Goal: Task Accomplishment & Management: Use online tool/utility

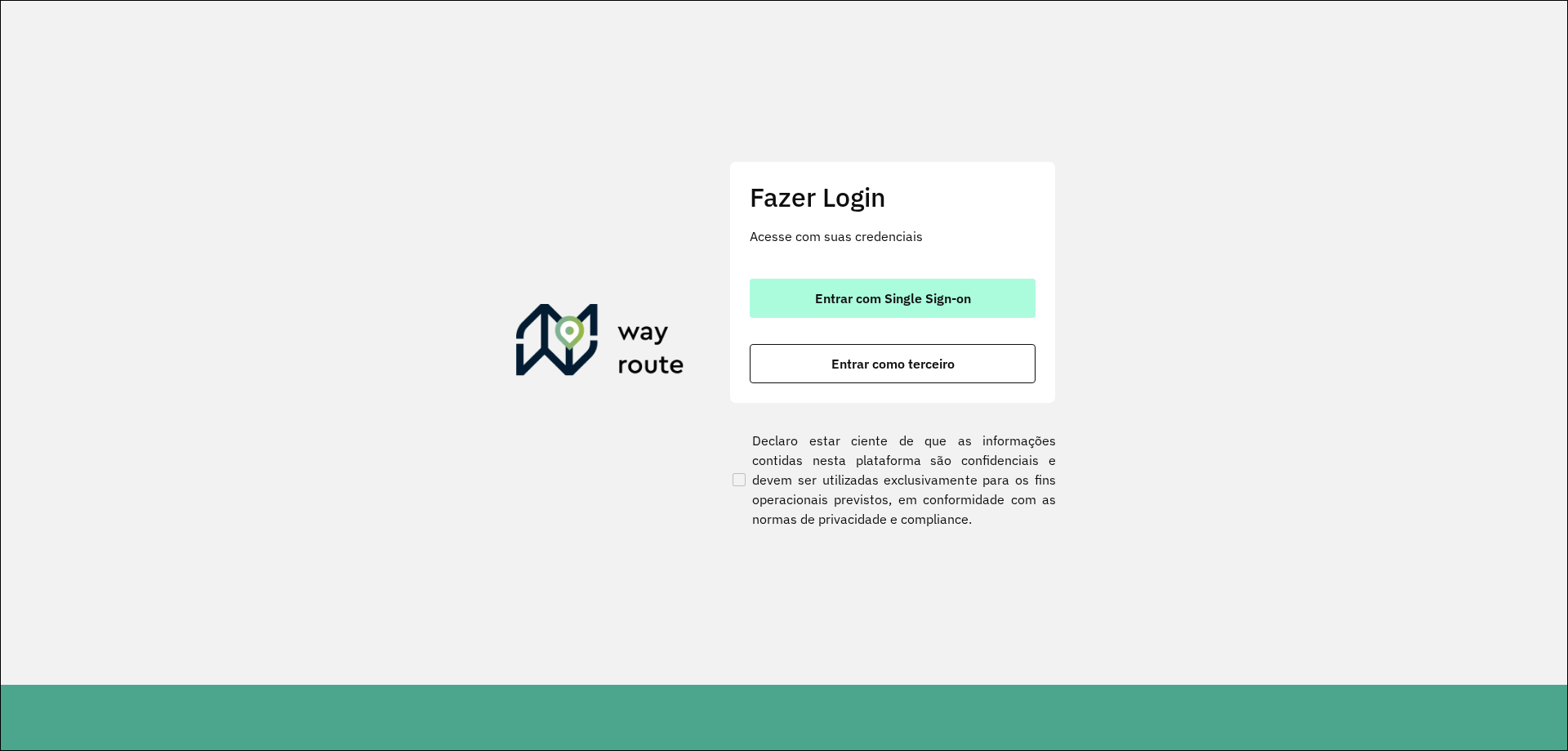
click at [825, 286] on button "Entrar com Single Sign-on" at bounding box center [893, 298] width 286 height 39
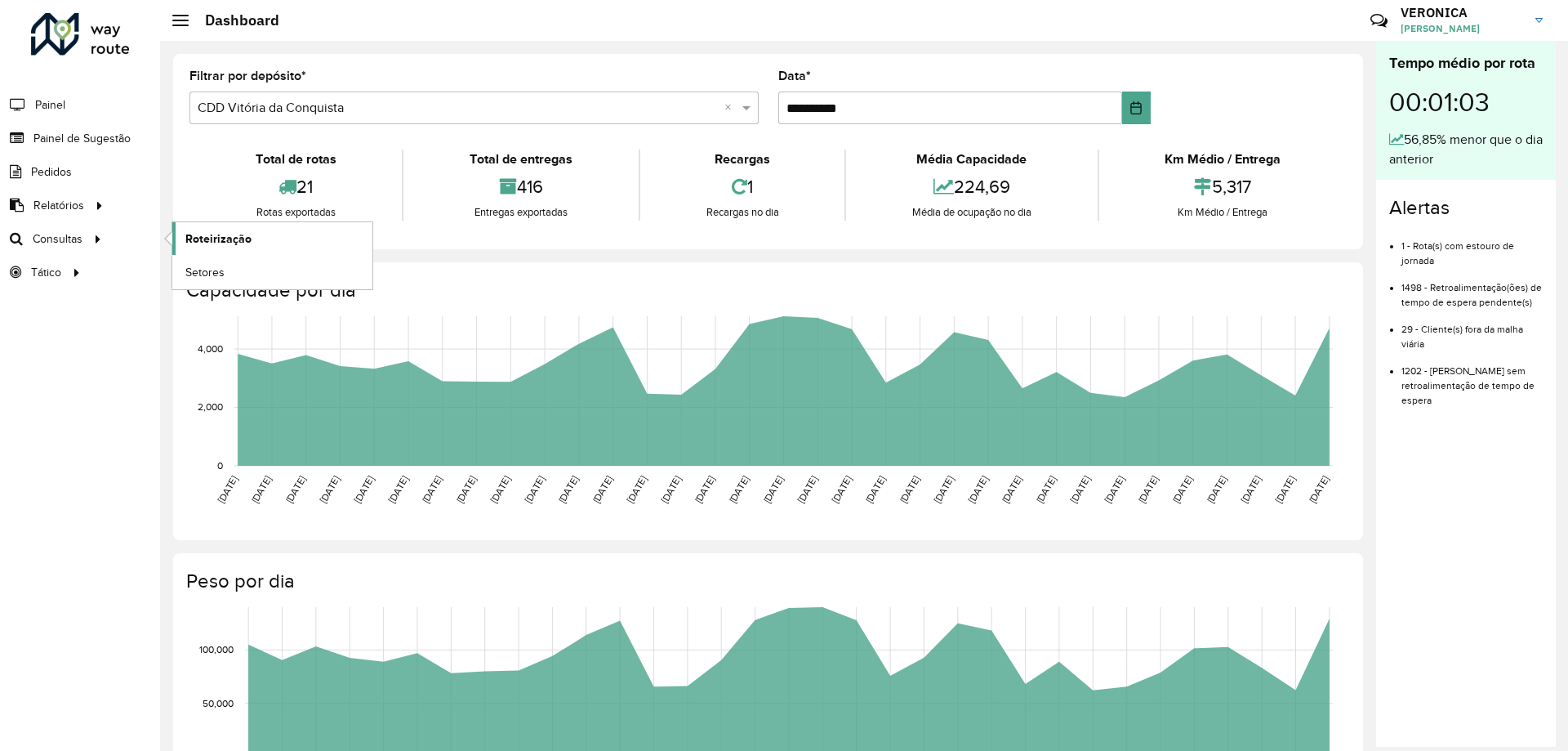
click at [230, 228] on link "Roteirização" at bounding box center [272, 238] width 200 height 33
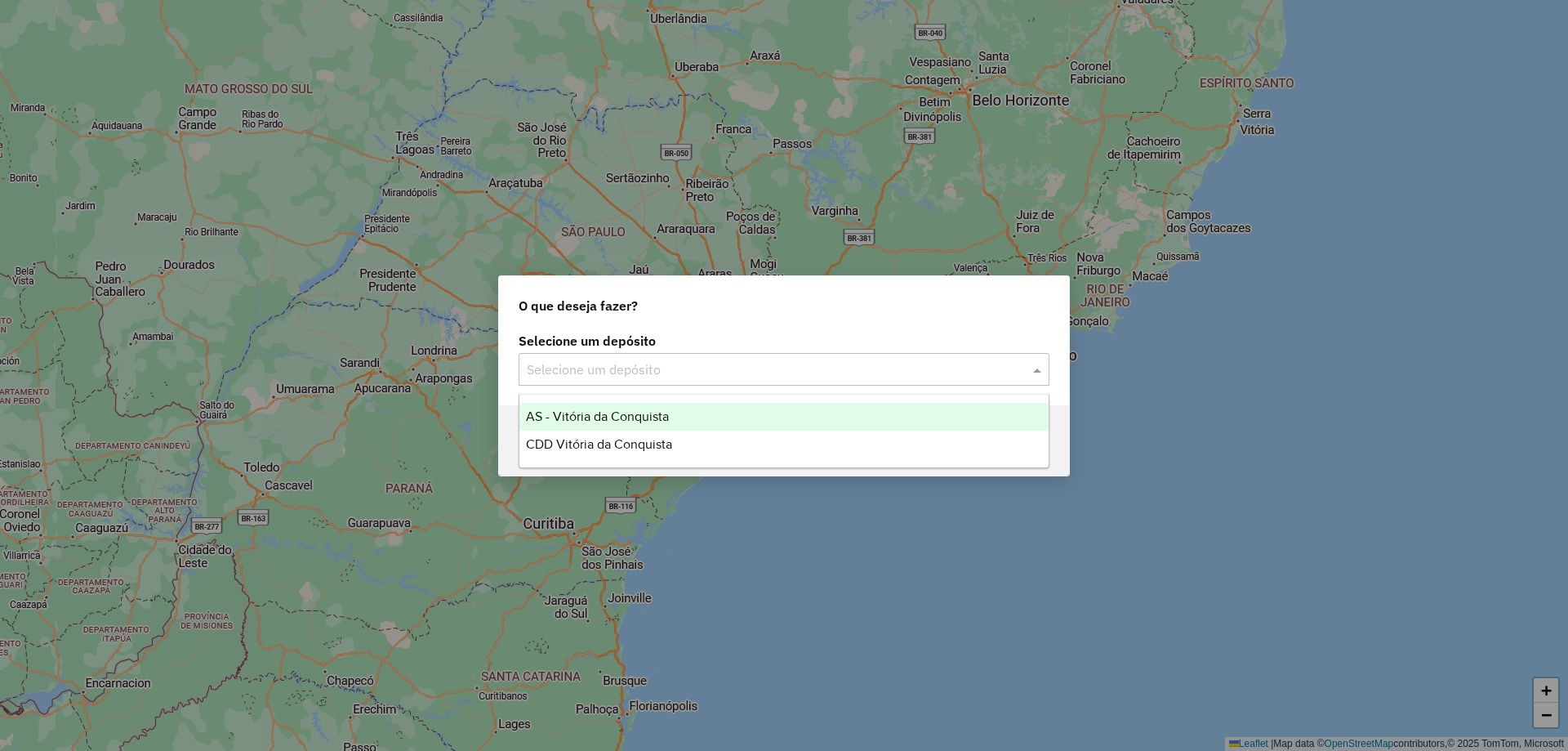
click at [846, 357] on div "Selecione um depósito" at bounding box center [784, 370] width 531 height 33
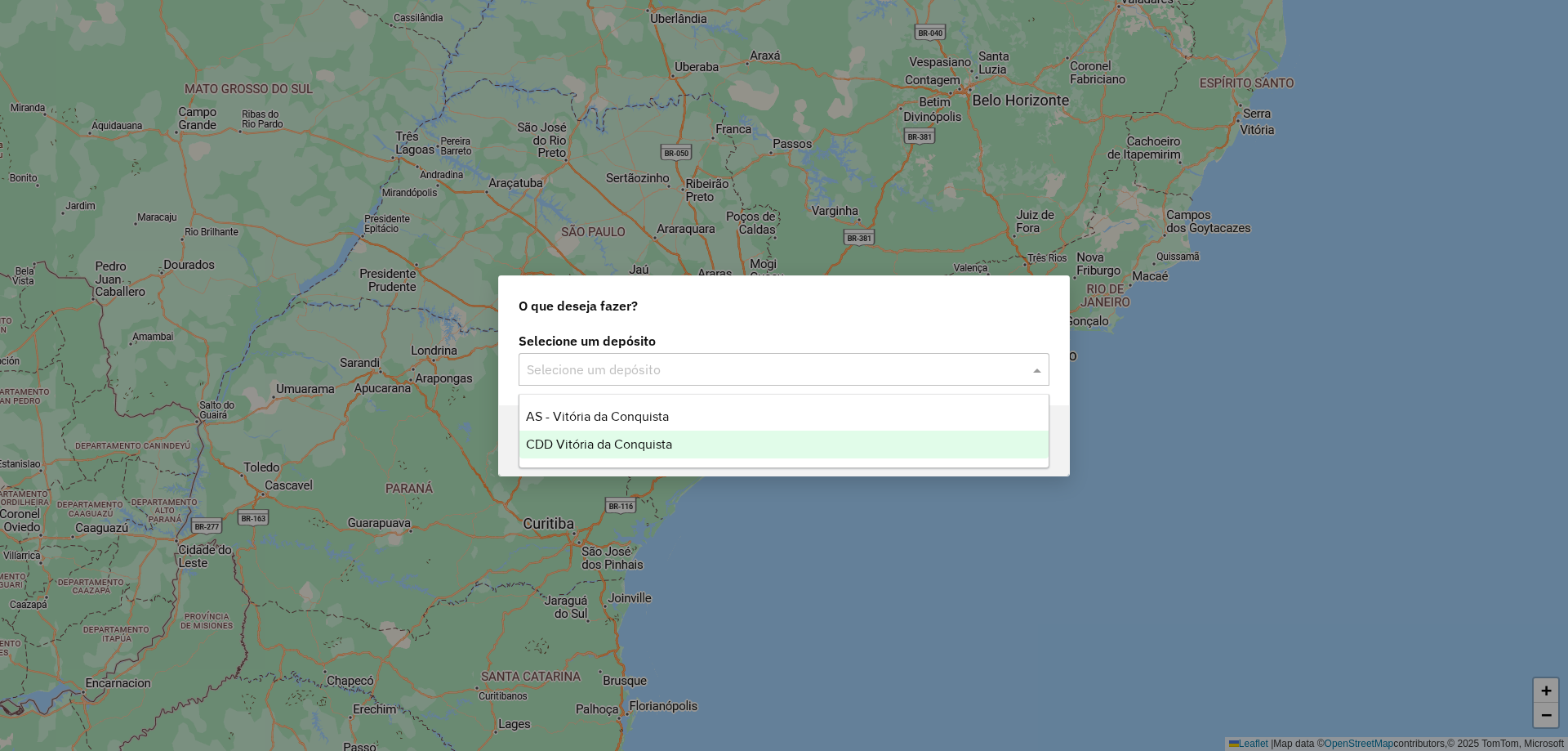
click at [644, 447] on span "CDD Vitória da Conquista" at bounding box center [599, 443] width 147 height 14
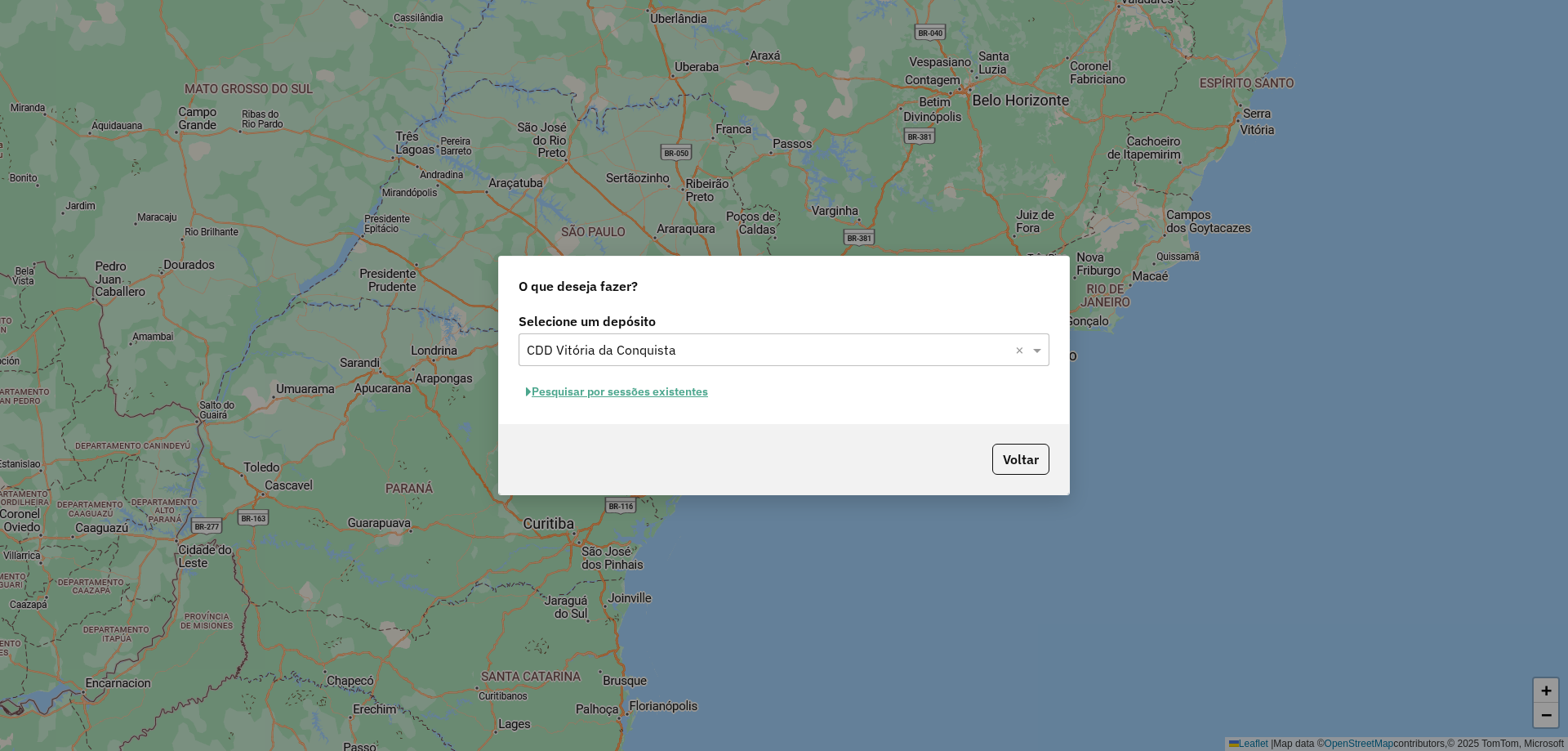
click at [595, 402] on button "Pesquisar por sessões existentes" at bounding box center [617, 391] width 197 height 25
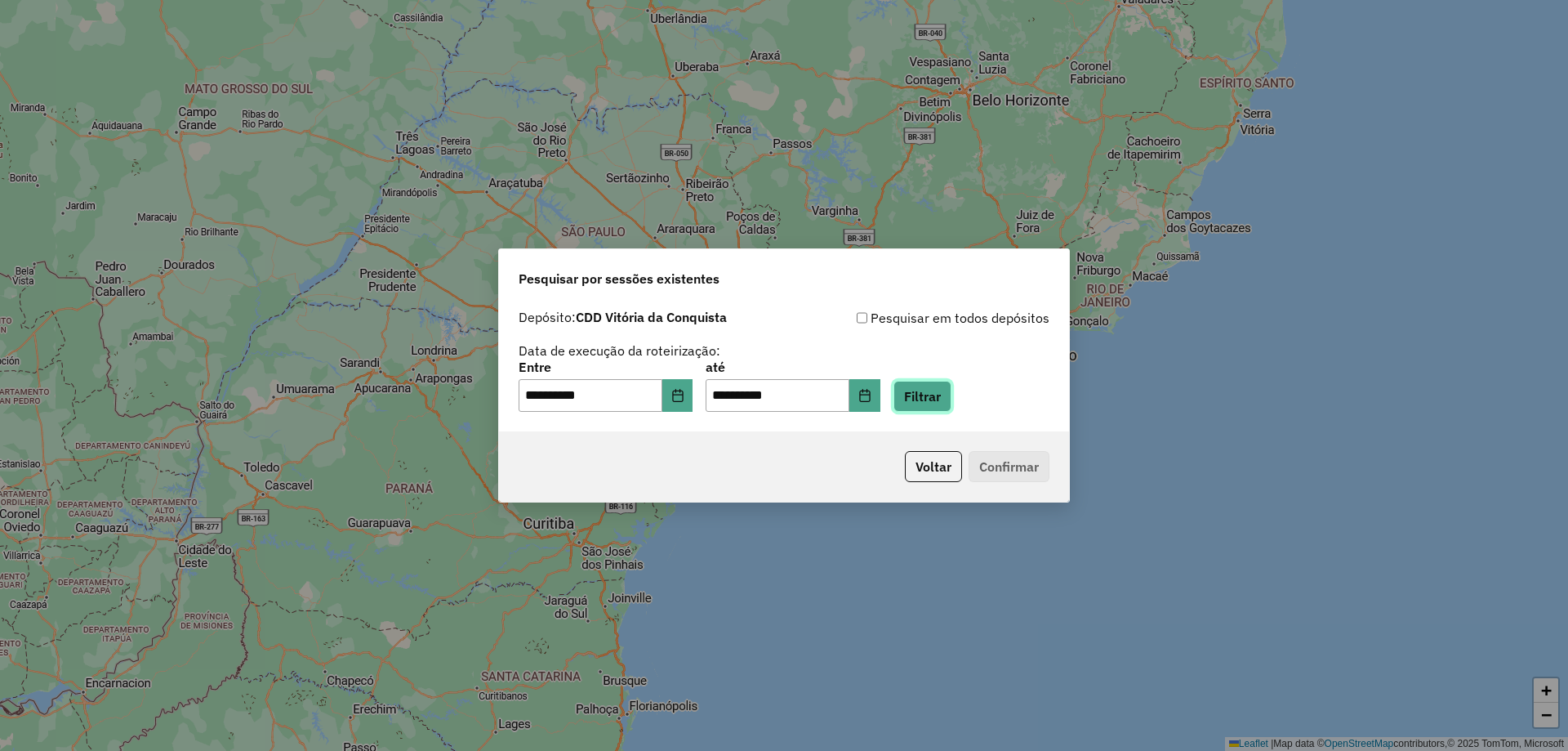
click at [952, 401] on button "Filtrar" at bounding box center [923, 396] width 58 height 31
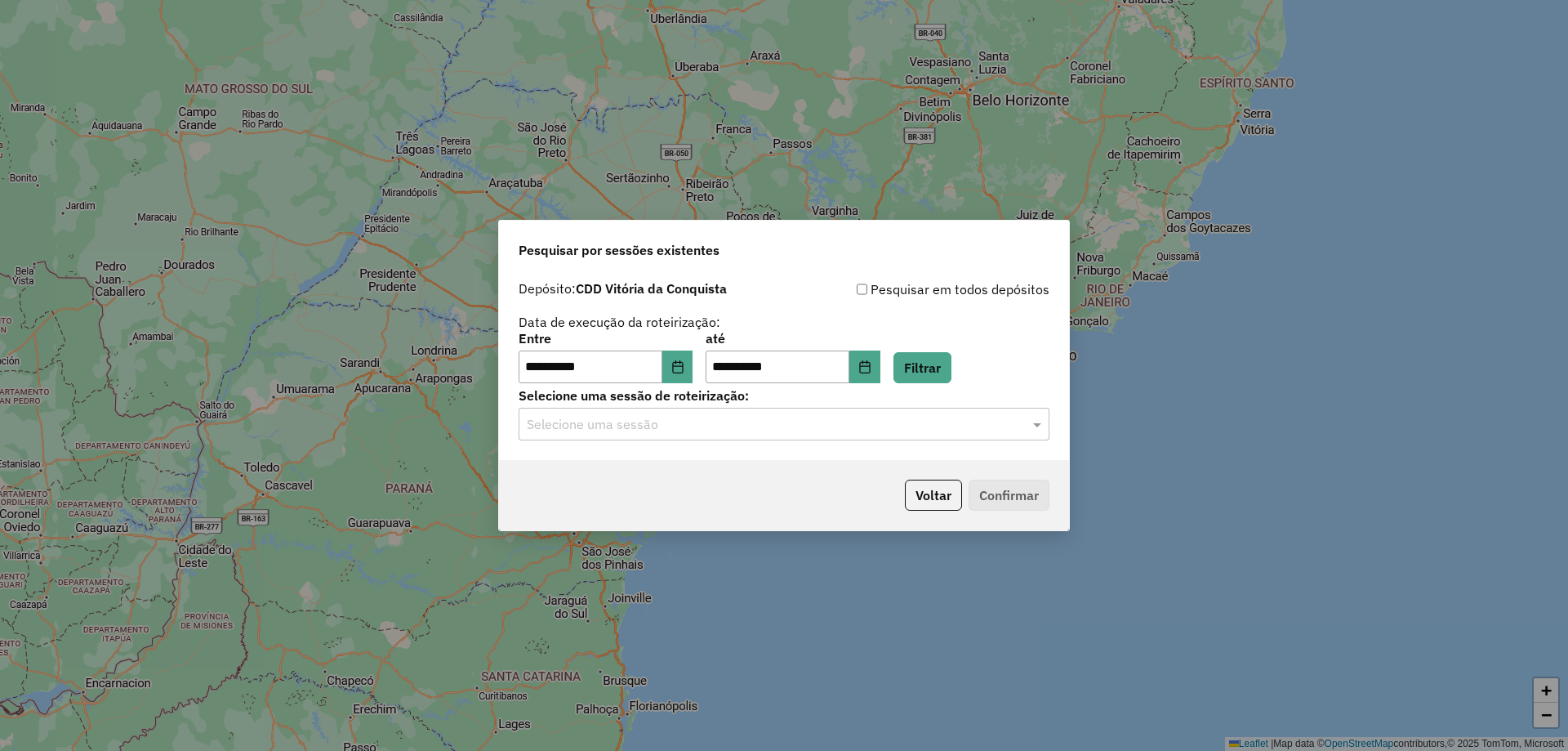
click at [670, 410] on div "Selecione uma sessão" at bounding box center [784, 424] width 531 height 33
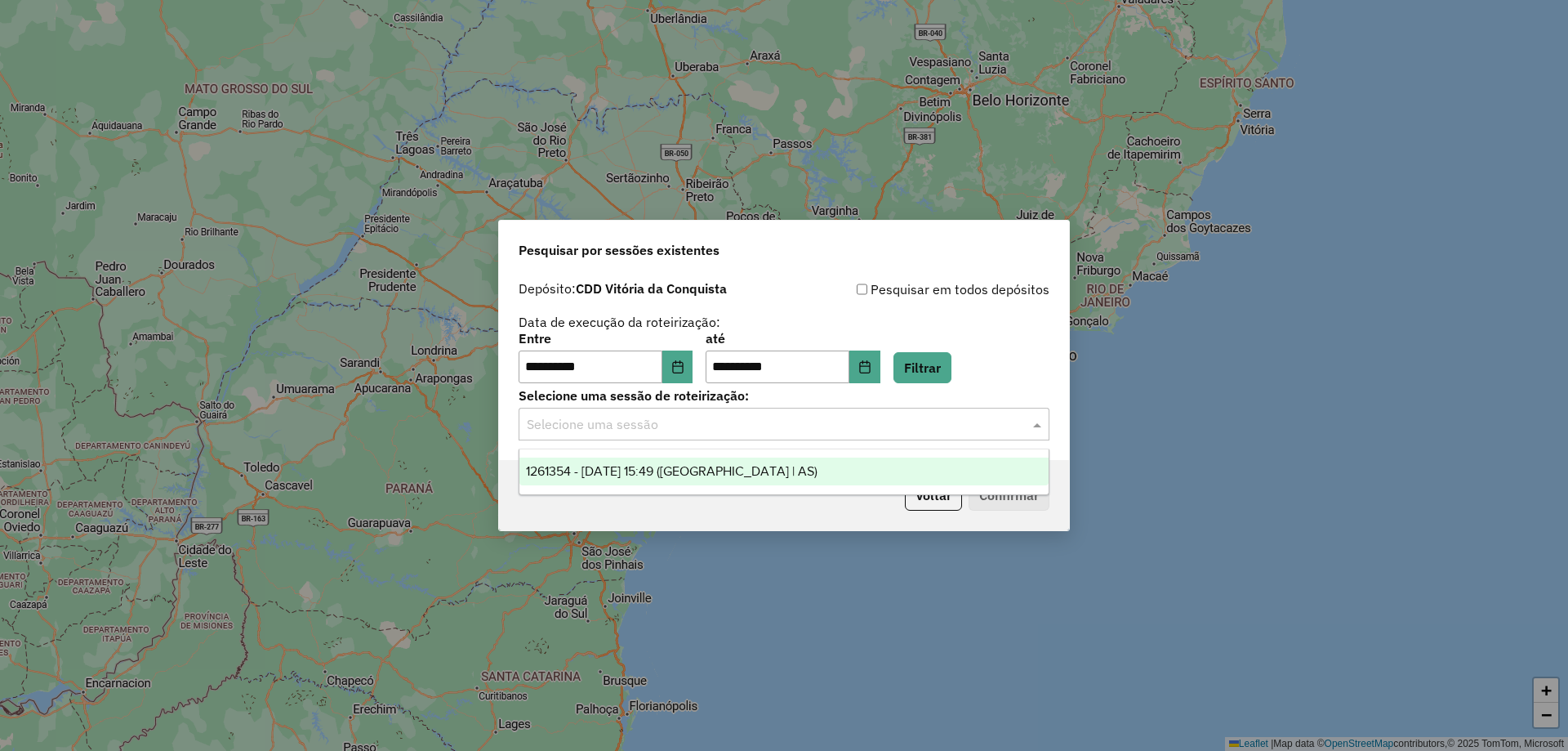
click at [675, 472] on span "1261354 - 08/09/2025 15:49 (Rota | AS)" at bounding box center [672, 471] width 291 height 14
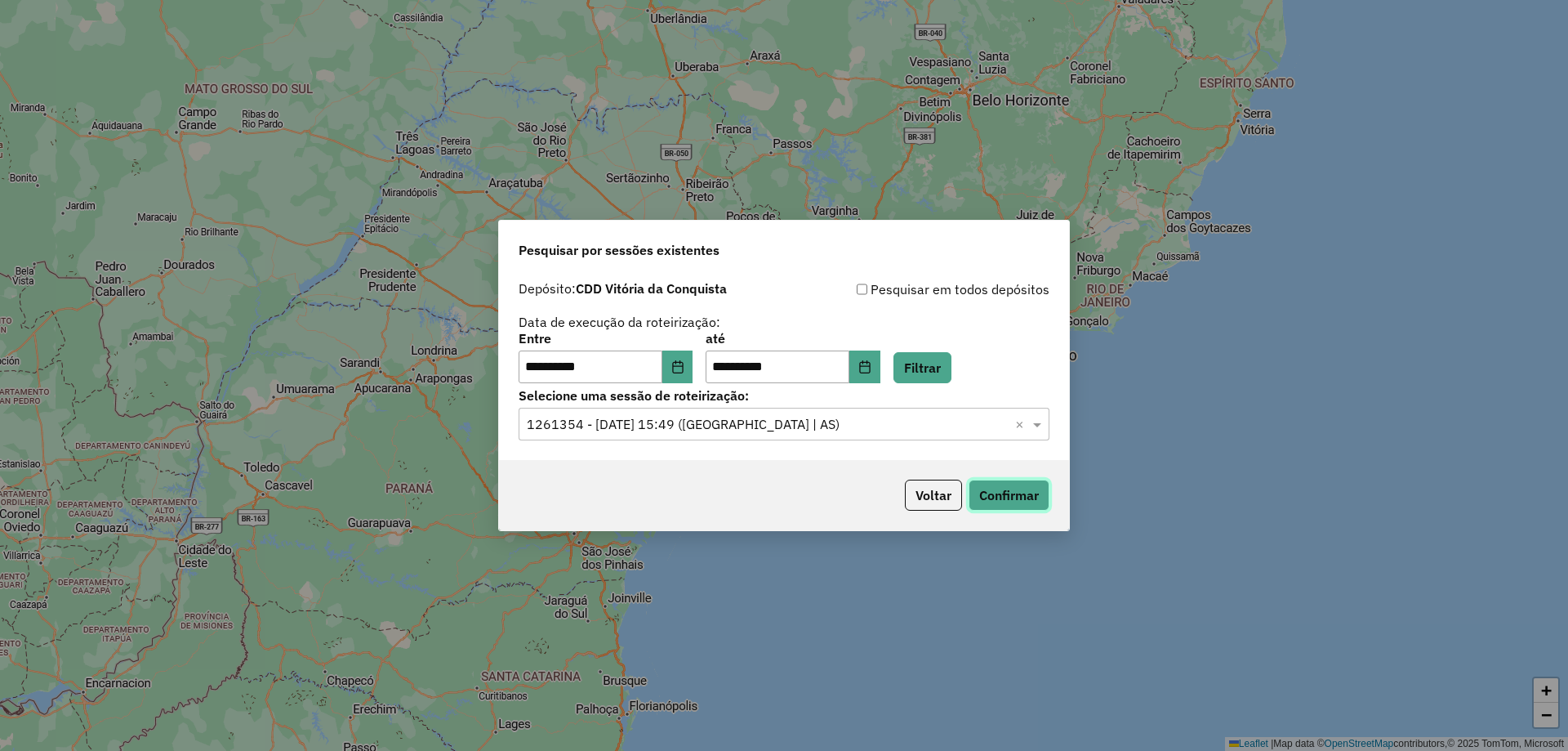
click at [1031, 492] on button "Confirmar" at bounding box center [1009, 495] width 81 height 31
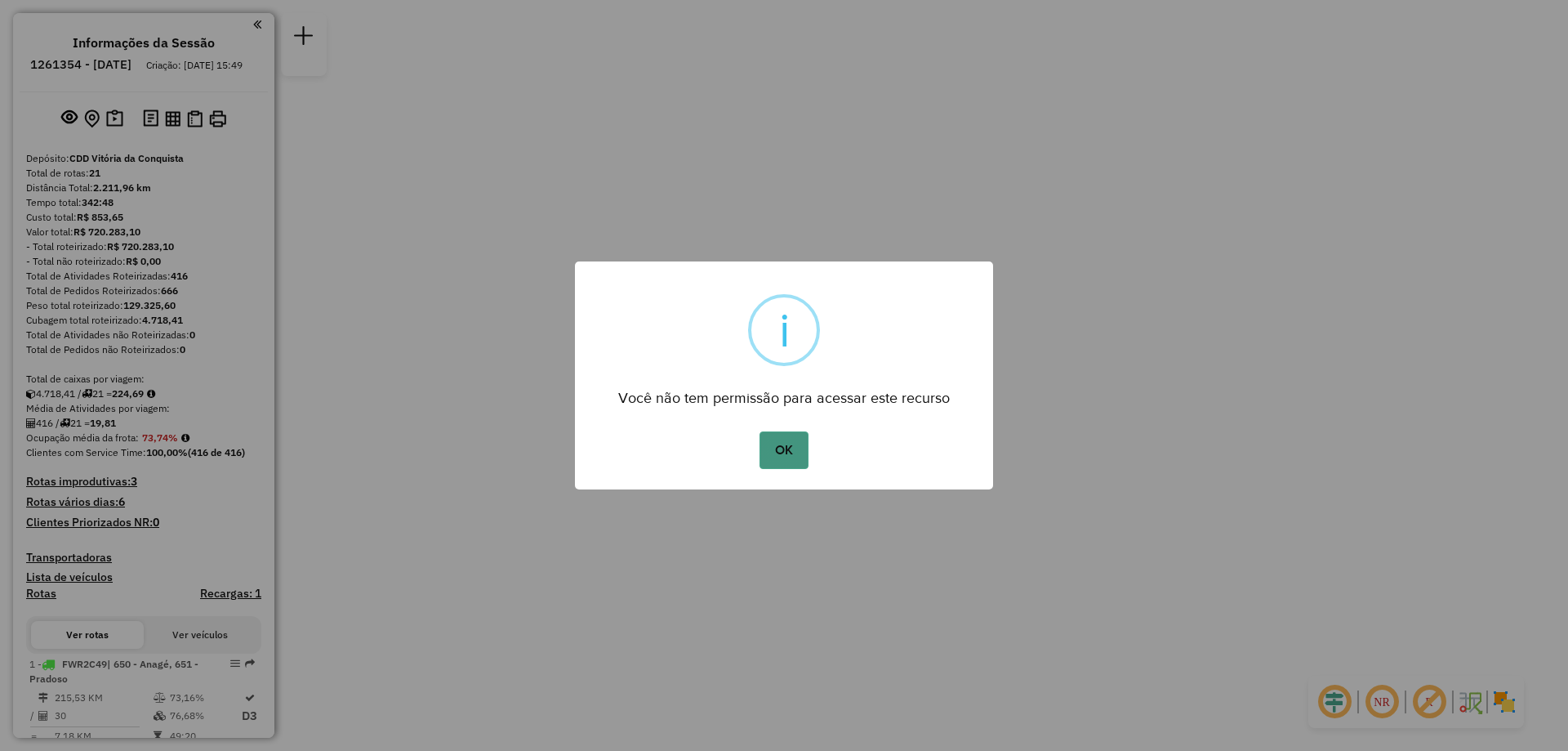
click at [773, 441] on button "OK" at bounding box center [784, 450] width 48 height 37
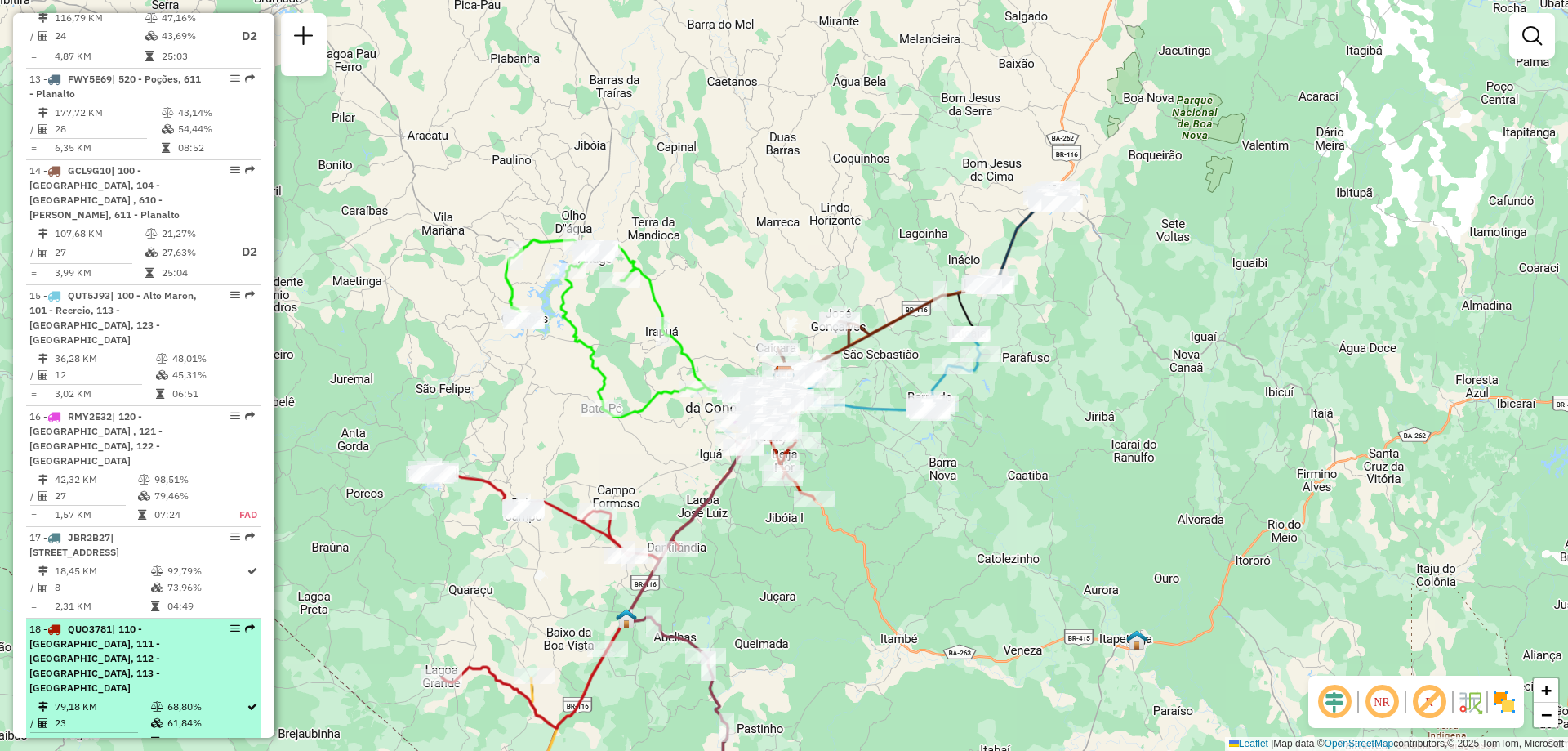
scroll to position [1798, 0]
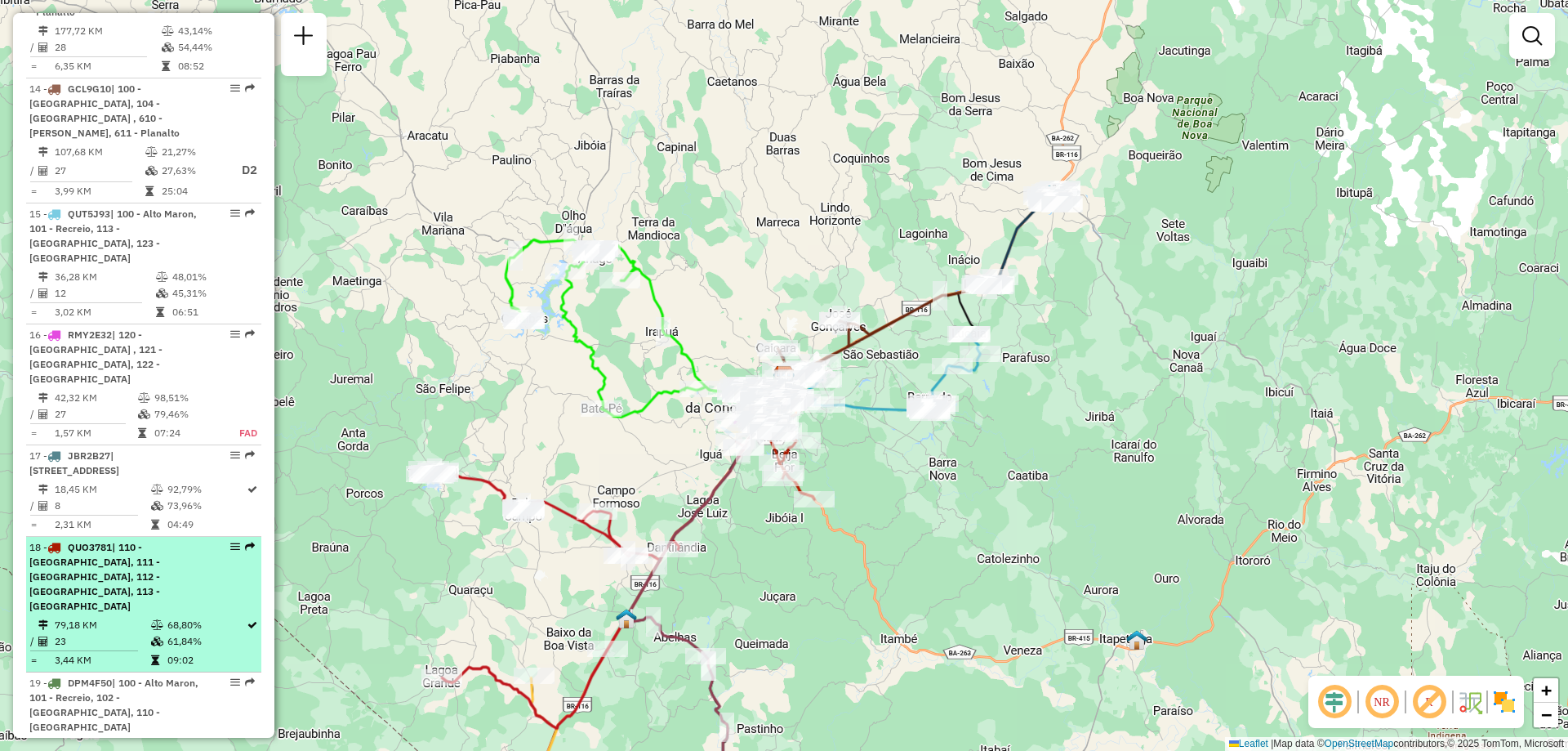
click at [100, 541] on span "| 110 - Boa Vista, 111 - Espirito Santo, 112 - Ayrton Senna, 113 - Felícia" at bounding box center [95, 576] width 131 height 71
select select "**********"
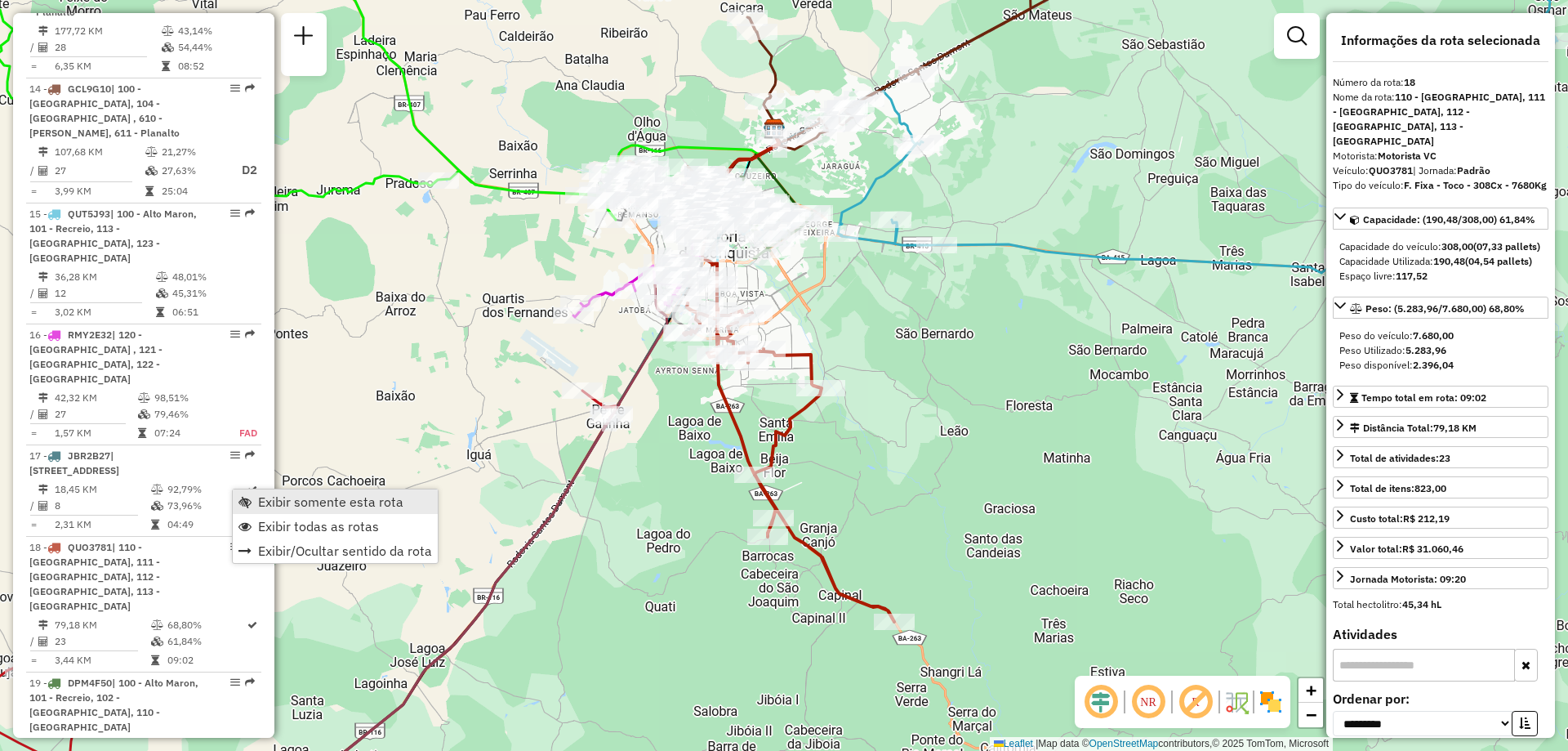
click at [259, 507] on span "Exibir somente esta rota" at bounding box center [331, 502] width 146 height 13
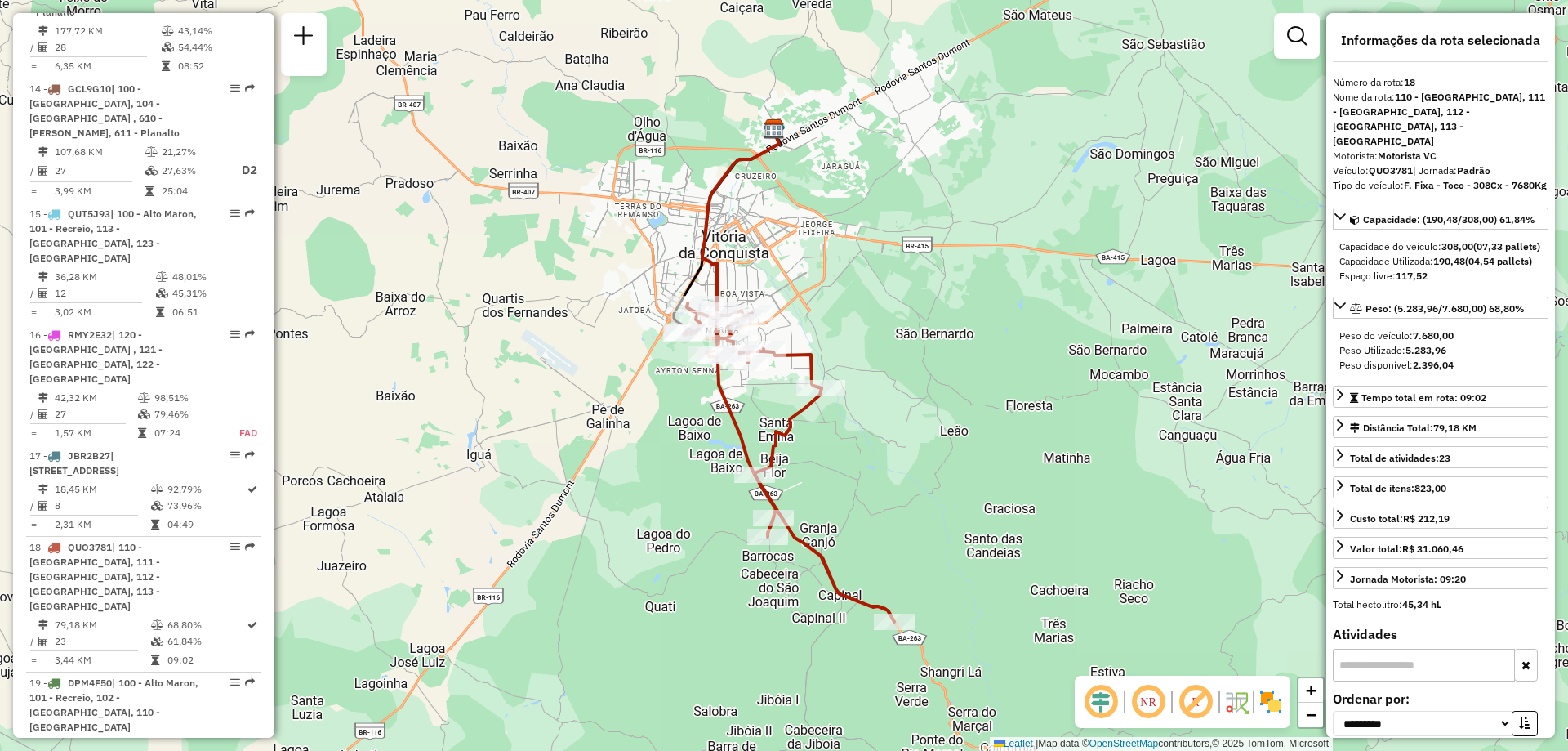
click at [1129, 707] on em at bounding box center [1148, 701] width 39 height 39
drag, startPoint x: 1139, startPoint y: 703, endPoint x: 1124, endPoint y: 710, distance: 16.6
click at [1139, 703] on em at bounding box center [1148, 701] width 39 height 39
click at [1100, 705] on em at bounding box center [1100, 701] width 39 height 39
click at [1106, 703] on em at bounding box center [1100, 701] width 39 height 39
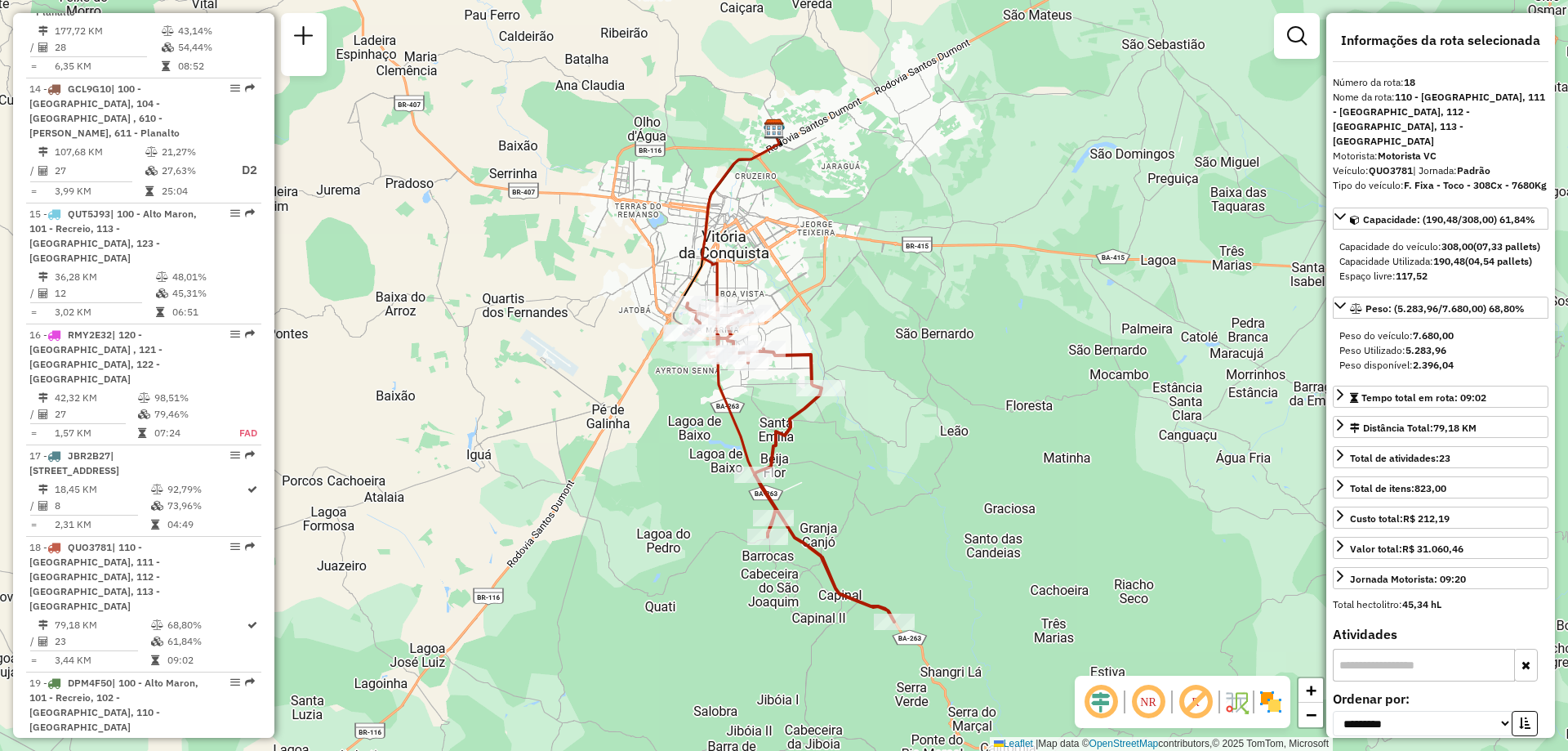
click at [1137, 690] on em at bounding box center [1148, 701] width 39 height 39
click at [1189, 695] on em at bounding box center [1195, 701] width 39 height 39
click at [1191, 698] on em at bounding box center [1195, 701] width 39 height 39
click at [1152, 706] on em at bounding box center [1148, 701] width 39 height 39
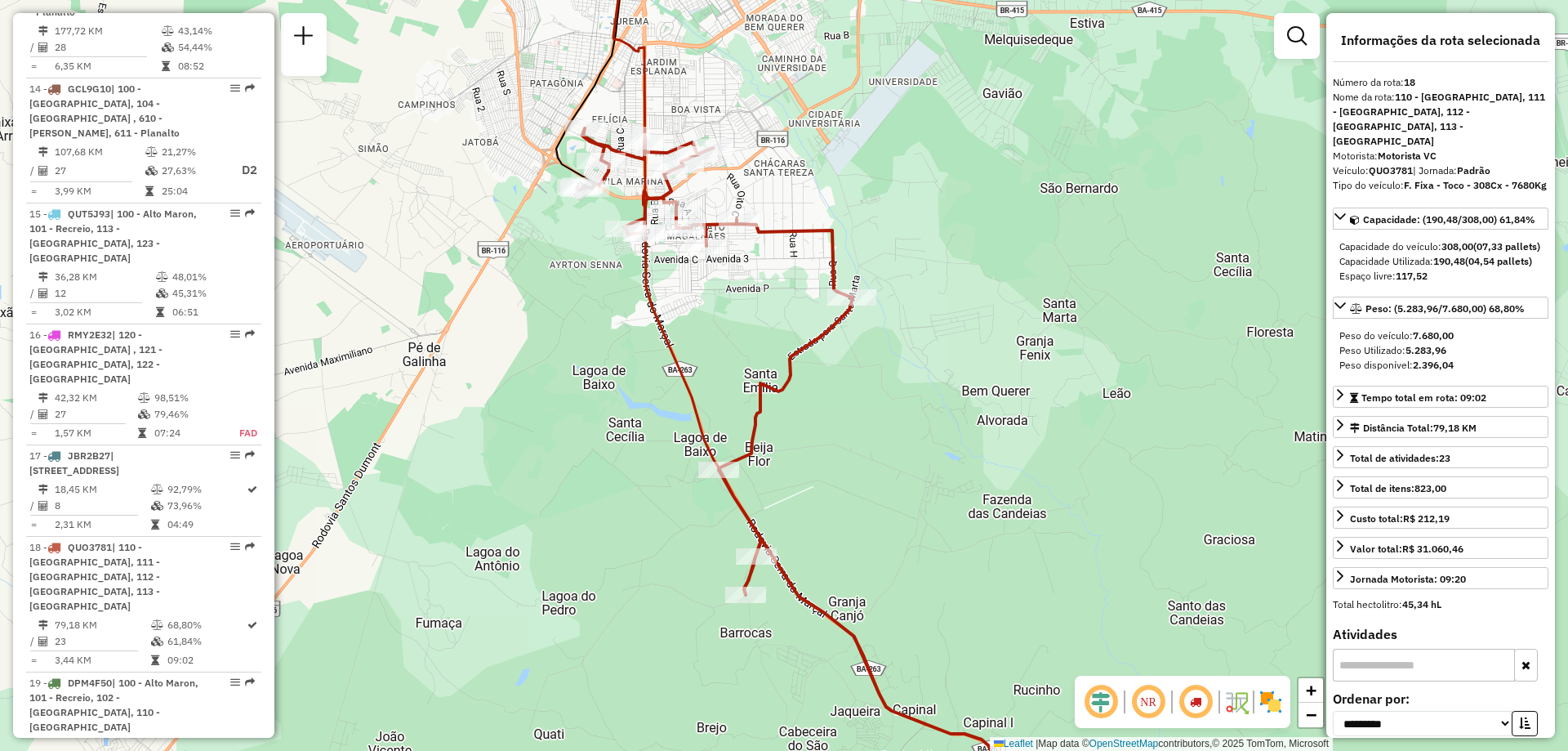
drag, startPoint x: 671, startPoint y: 498, endPoint x: 478, endPoint y: 465, distance: 195.8
click at [478, 465] on div "Janela de atendimento Grade de atendimento Capacidade Transportadoras Veículos …" at bounding box center [784, 375] width 1568 height 751
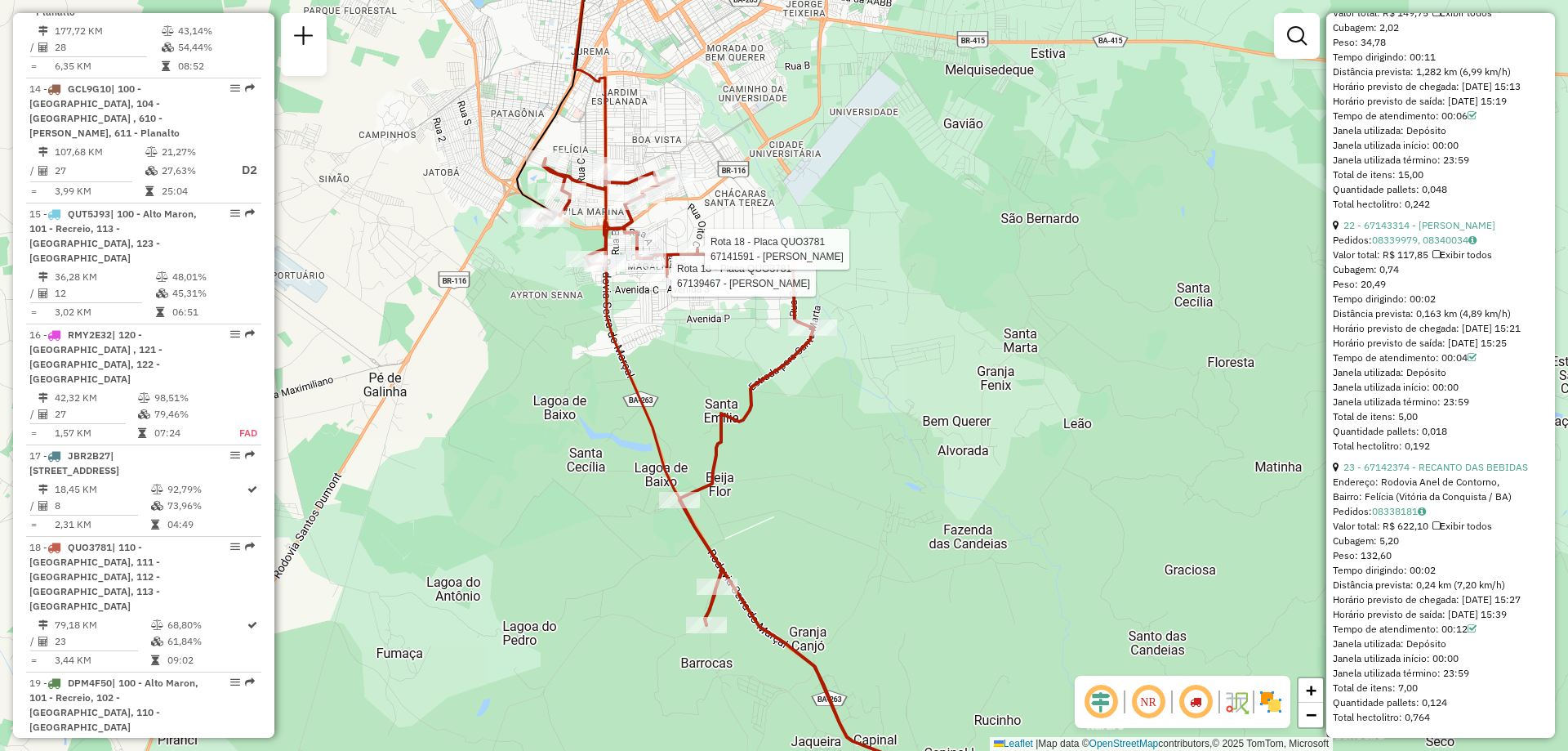
scroll to position [6437, 0]
